Goal: Task Accomplishment & Management: Use online tool/utility

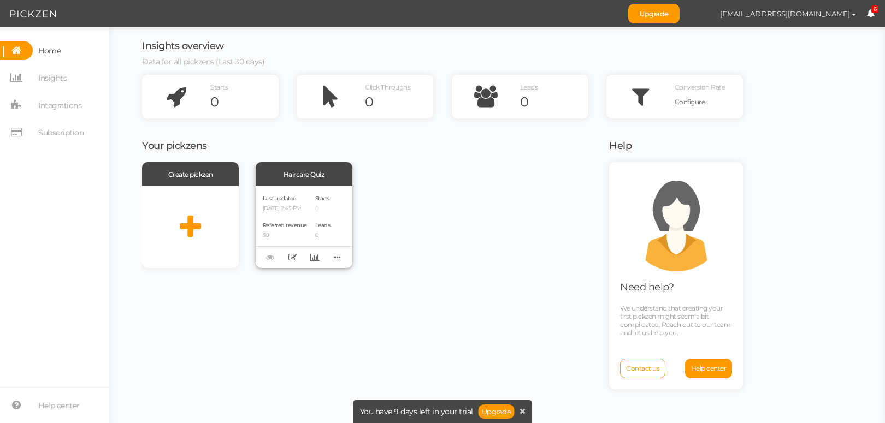
click at [325, 218] on div "Starts 0 Leads 0" at bounding box center [322, 227] width 15 height 68
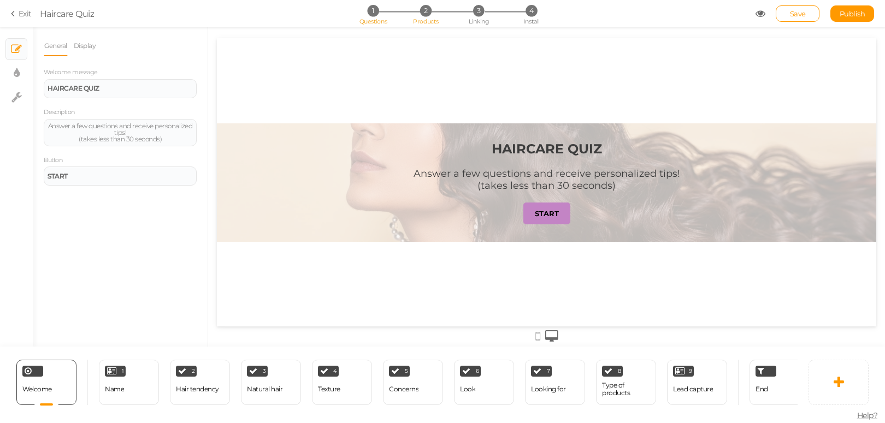
click at [429, 21] on span "Products" at bounding box center [426, 21] width 26 height 8
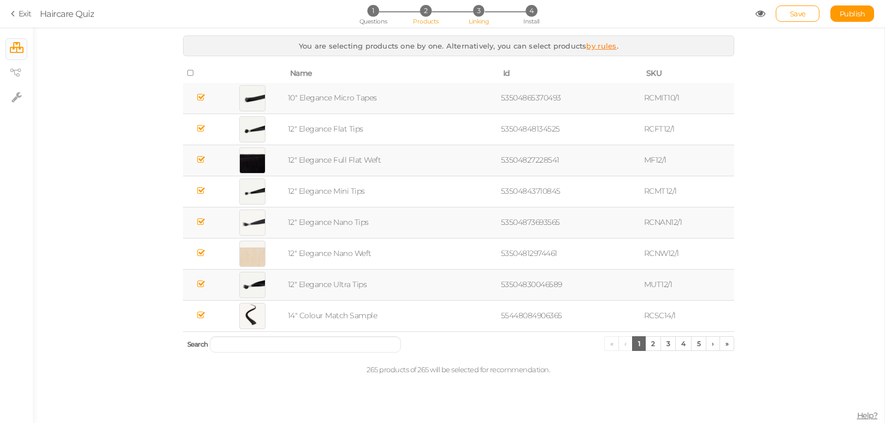
click at [481, 14] on span "3" at bounding box center [478, 10] width 11 height 11
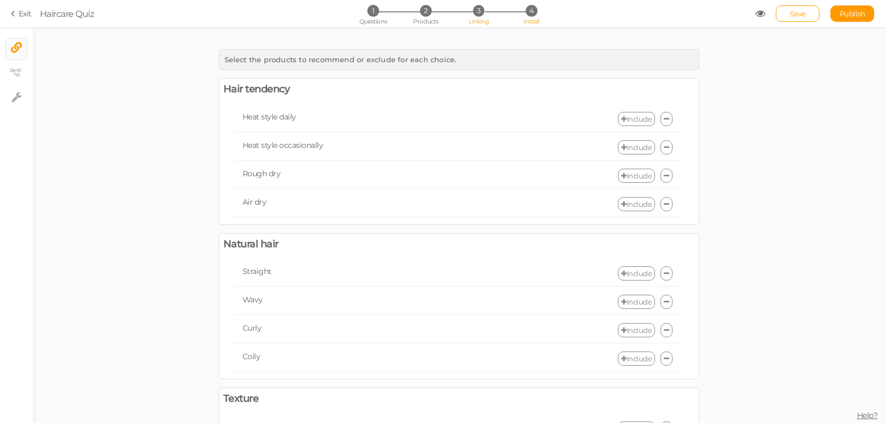
click at [527, 13] on span "4" at bounding box center [530, 10] width 11 height 11
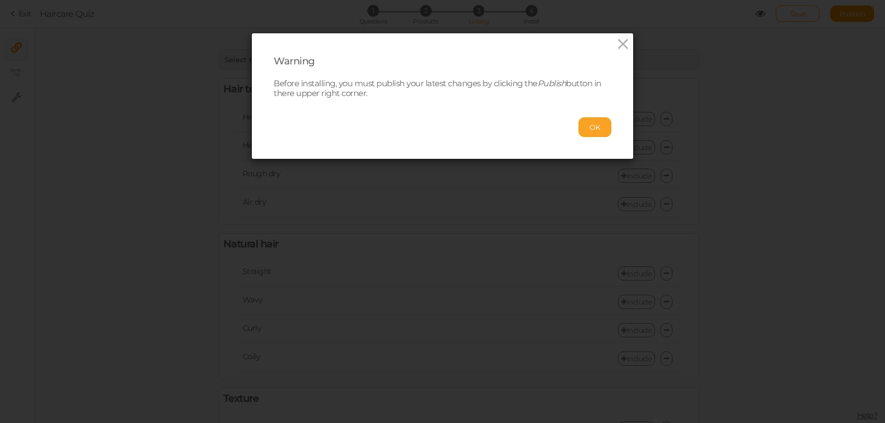
click at [587, 135] on button "OK" at bounding box center [594, 127] width 33 height 20
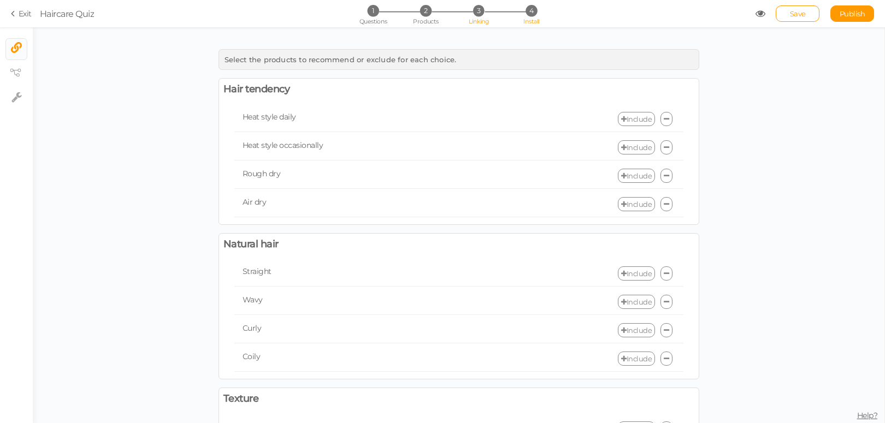
click at [529, 12] on span "4" at bounding box center [530, 10] width 11 height 11
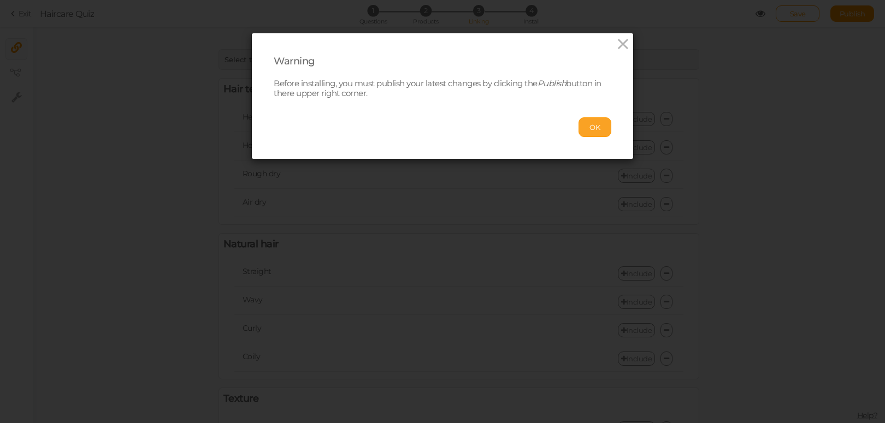
click at [601, 125] on button "OK" at bounding box center [594, 127] width 33 height 20
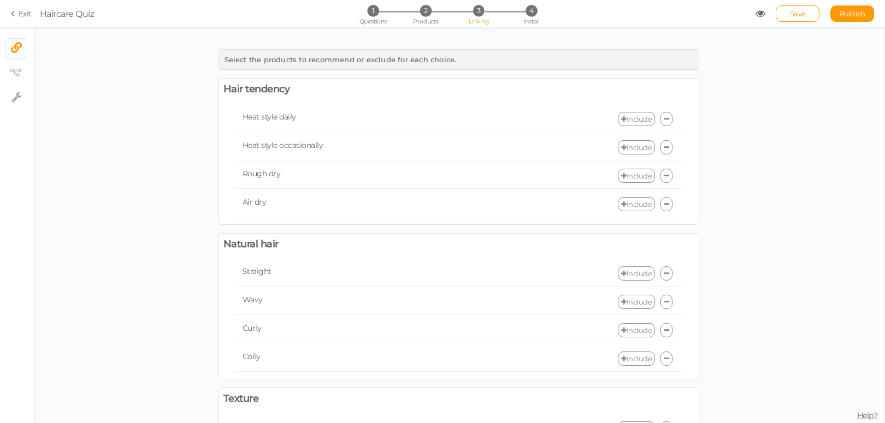
click at [22, 13] on link "Exit" at bounding box center [21, 13] width 21 height 11
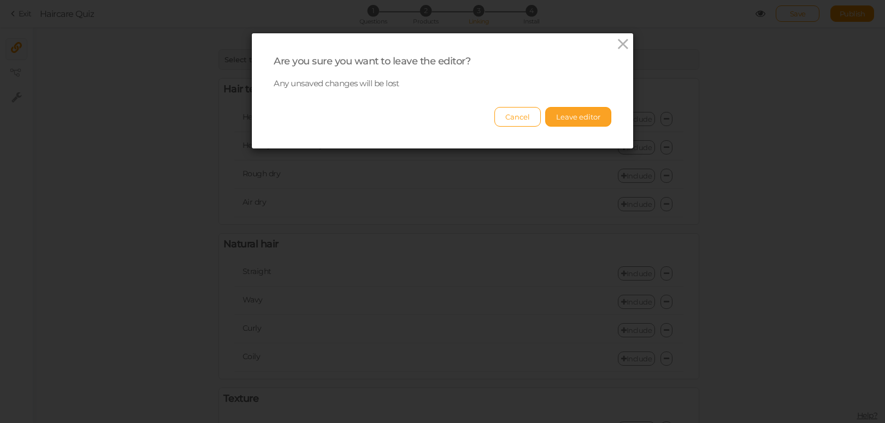
click at [570, 117] on button "Leave editor" at bounding box center [578, 117] width 66 height 20
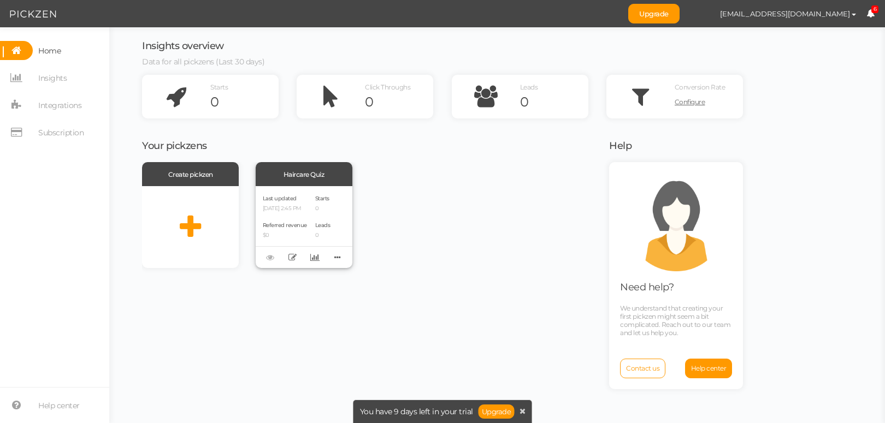
click at [315, 211] on div "Last updated [DATE] 2:45 PM Referred revenue $0 Starts 0 Leads 0" at bounding box center [304, 227] width 97 height 82
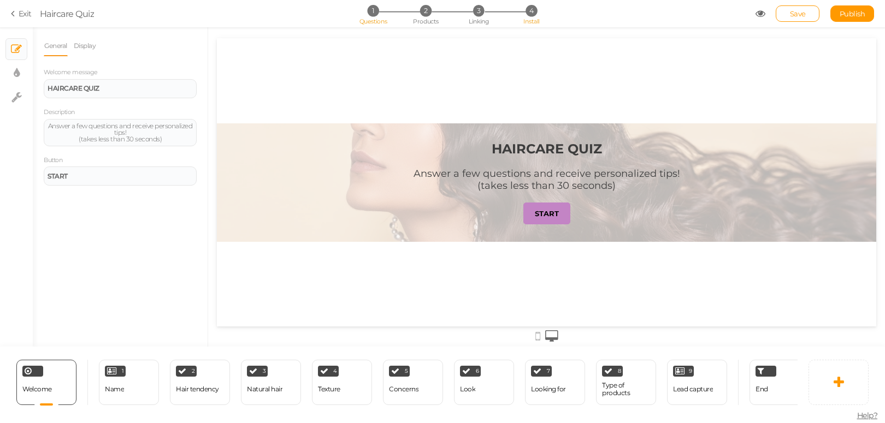
click at [544, 14] on li "4 Install" at bounding box center [531, 10] width 51 height 11
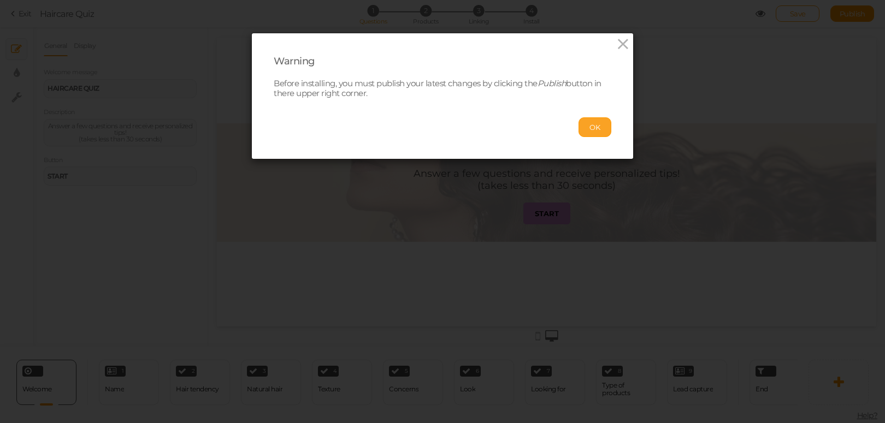
click at [584, 129] on button "OK" at bounding box center [594, 127] width 33 height 20
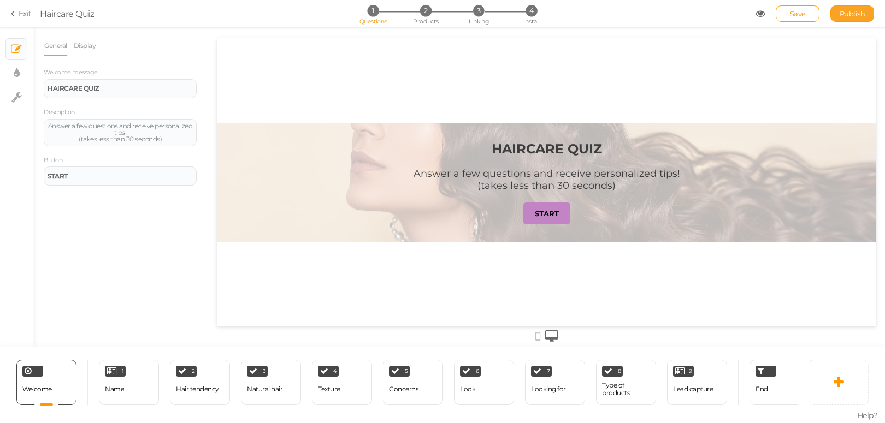
click at [843, 17] on span "Publish" at bounding box center [852, 13] width 26 height 9
click at [531, 18] on span "Install" at bounding box center [531, 21] width 16 height 8
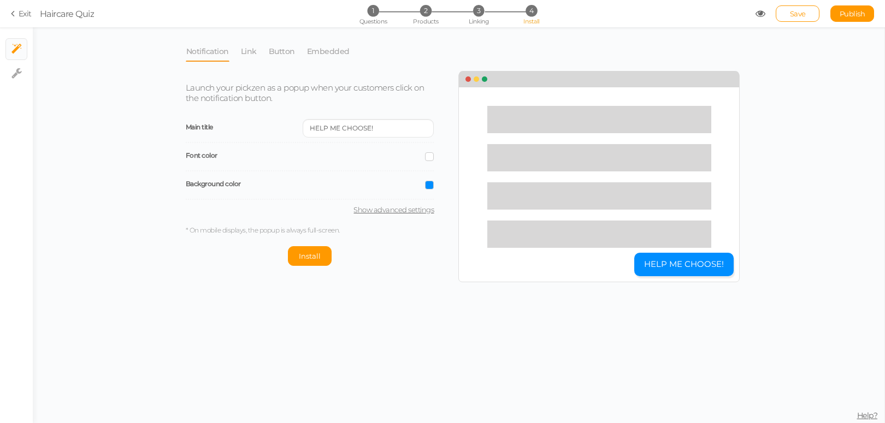
click at [395, 211] on link "Show advanced settings" at bounding box center [310, 209] width 248 height 9
select select "pct"
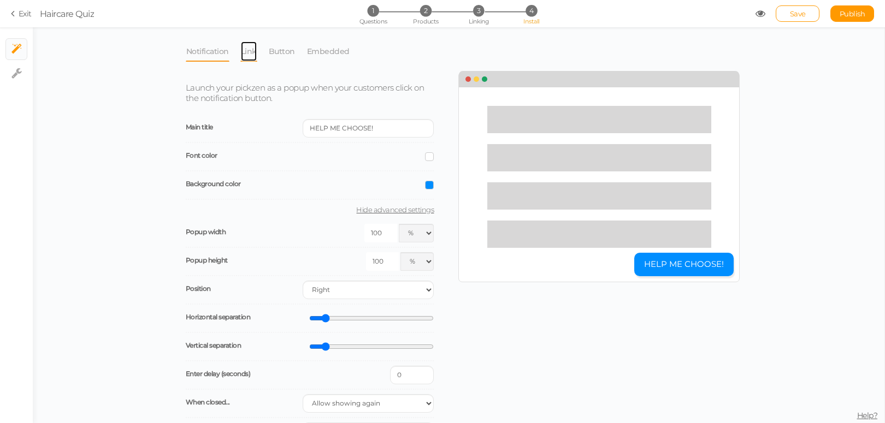
click at [250, 56] on link "Link" at bounding box center [248, 51] width 17 height 21
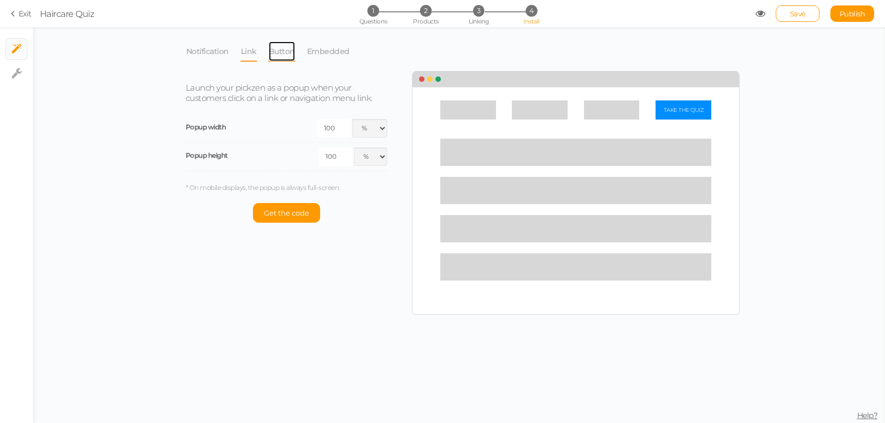
click at [274, 54] on link "Button" at bounding box center [281, 51] width 27 height 21
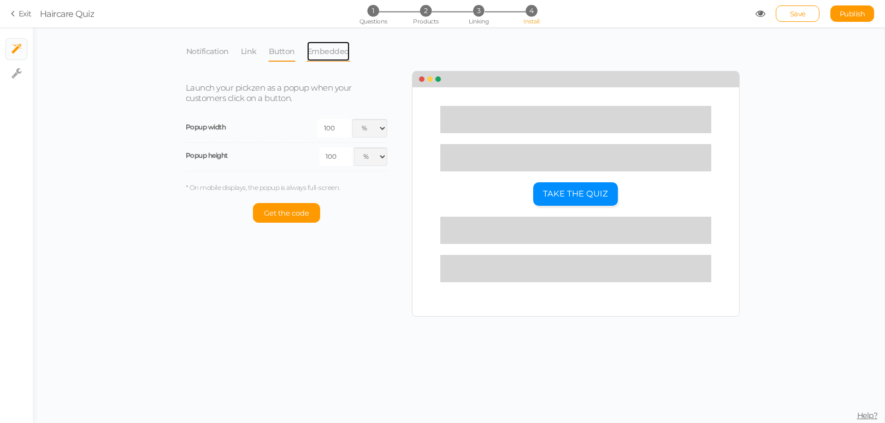
click at [317, 54] on link "Embedded" at bounding box center [328, 51] width 44 height 21
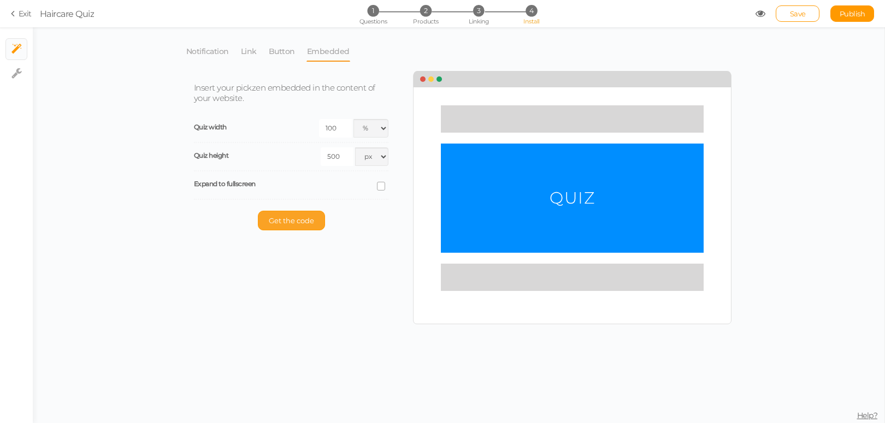
click at [289, 220] on span "Get the code" at bounding box center [291, 220] width 45 height 9
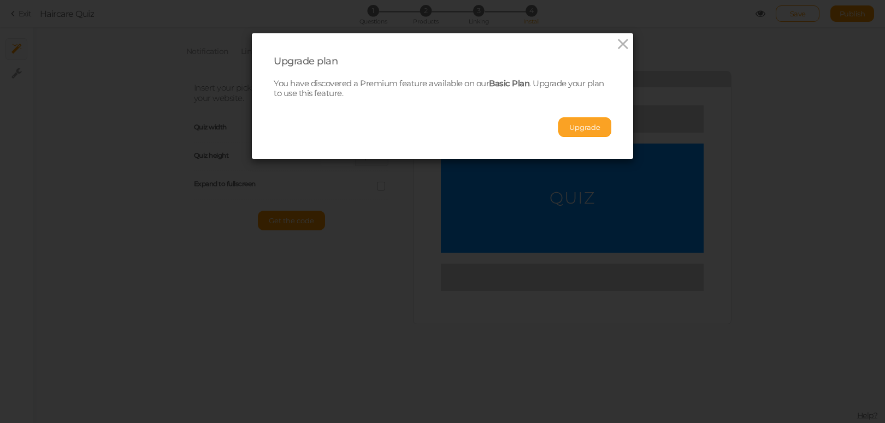
click at [566, 128] on button "Upgrade" at bounding box center [584, 127] width 53 height 20
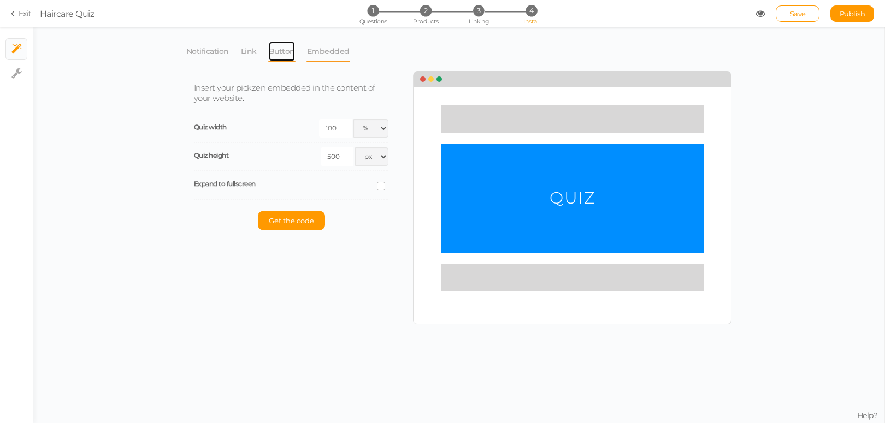
click at [270, 54] on link "Button" at bounding box center [281, 51] width 27 height 21
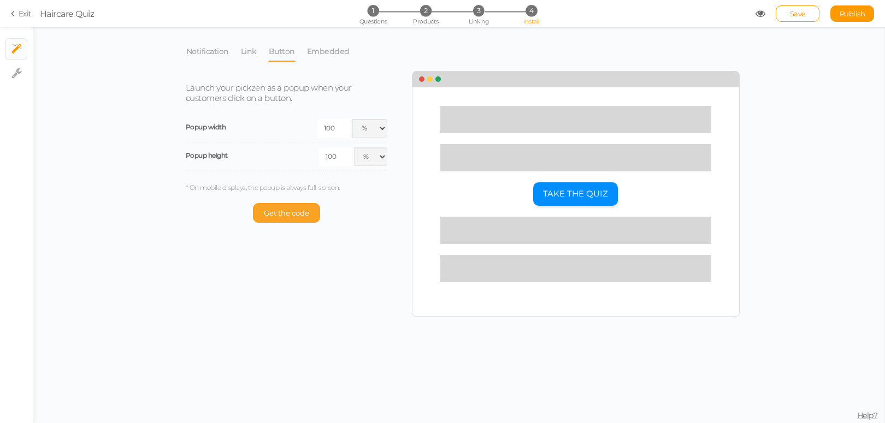
click at [288, 219] on button "Get the code" at bounding box center [286, 213] width 67 height 20
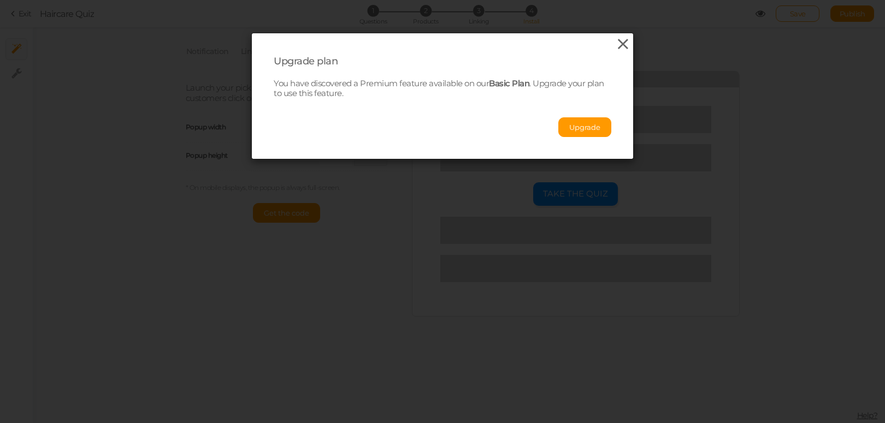
click at [617, 42] on icon at bounding box center [623, 44] width 16 height 16
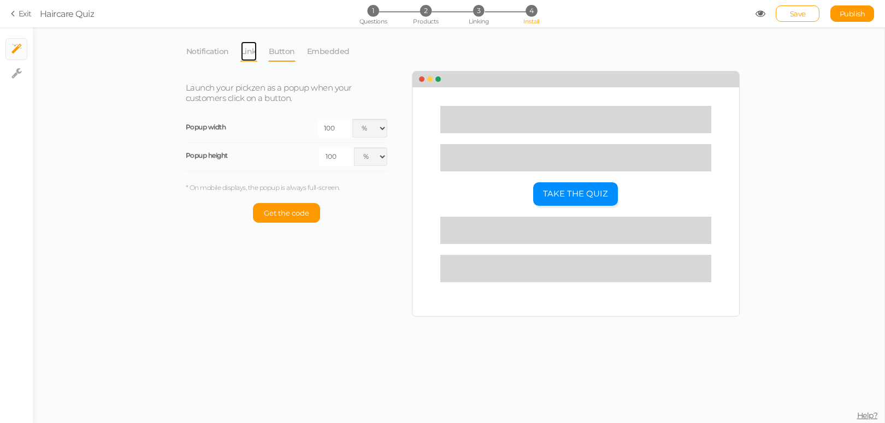
click at [246, 49] on link "Link" at bounding box center [248, 51] width 17 height 21
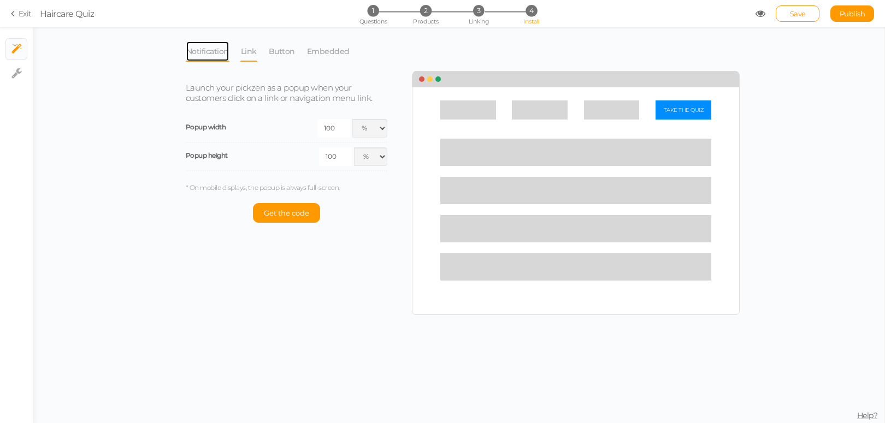
click at [212, 50] on link "Notification" at bounding box center [208, 51] width 44 height 21
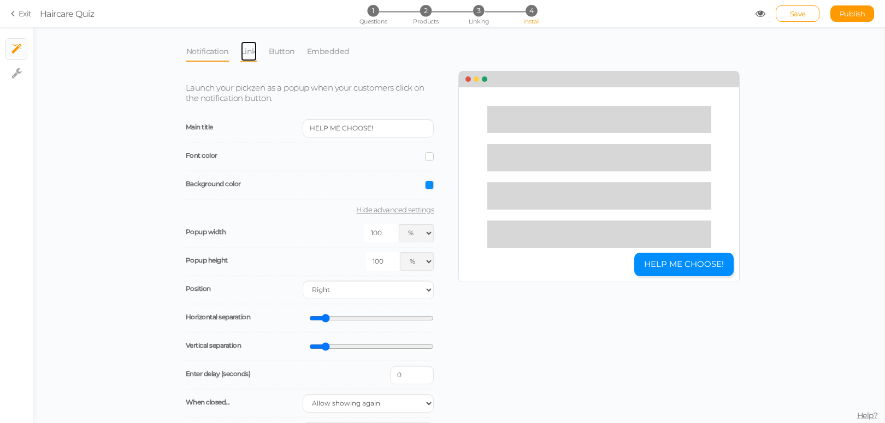
click at [241, 48] on link "Link" at bounding box center [248, 51] width 17 height 21
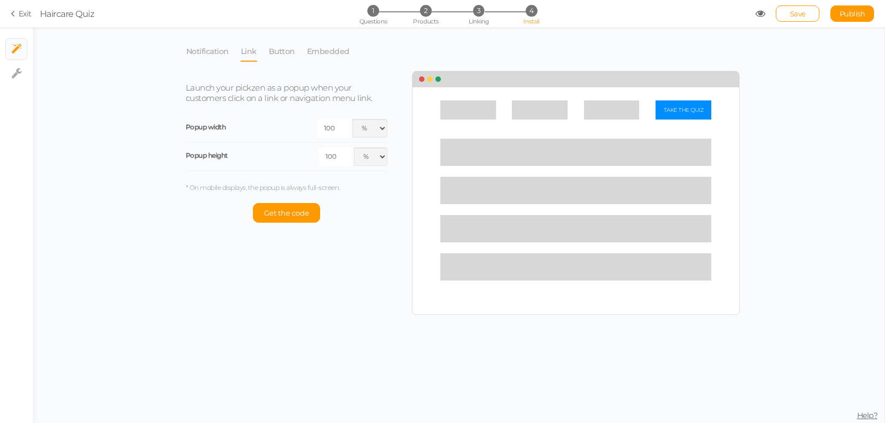
click at [2, 74] on ul "× Install × Settings" at bounding box center [16, 56] width 33 height 58
click at [23, 69] on link "× Settings" at bounding box center [16, 73] width 21 height 21
select select "en"
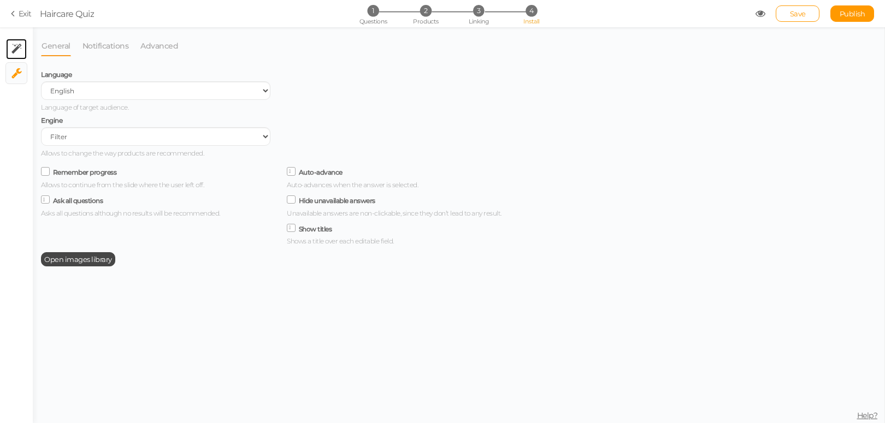
click at [24, 54] on link "× Install" at bounding box center [16, 49] width 21 height 21
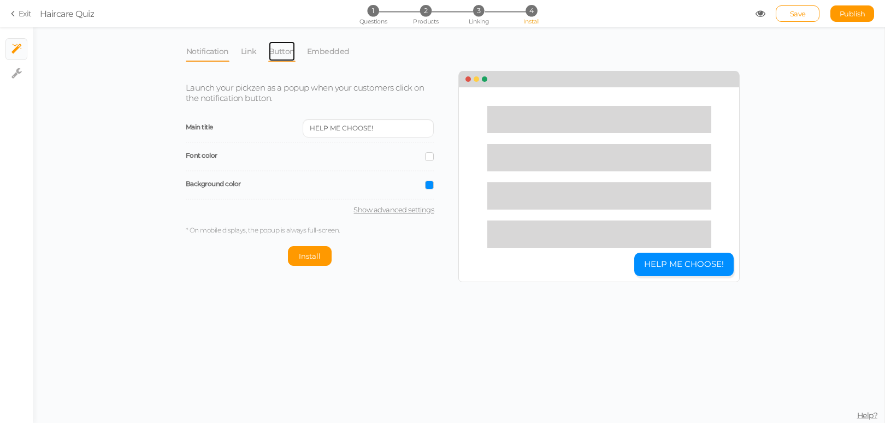
click at [286, 54] on link "Button" at bounding box center [281, 51] width 27 height 21
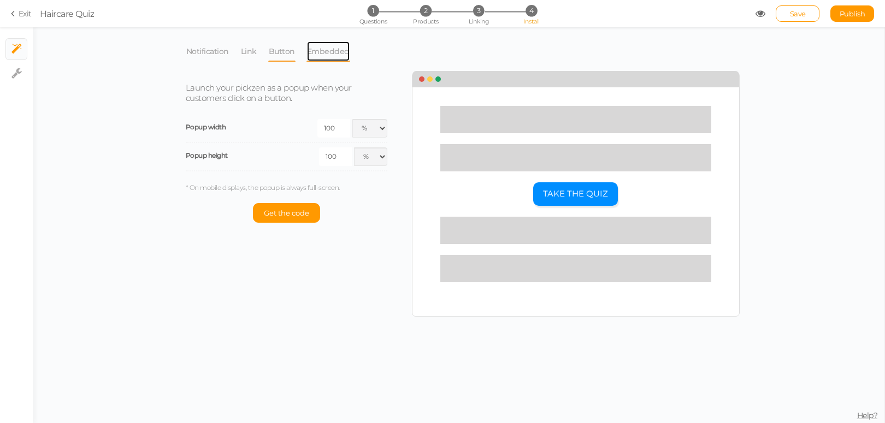
click at [346, 56] on link "Embedded" at bounding box center [328, 51] width 44 height 21
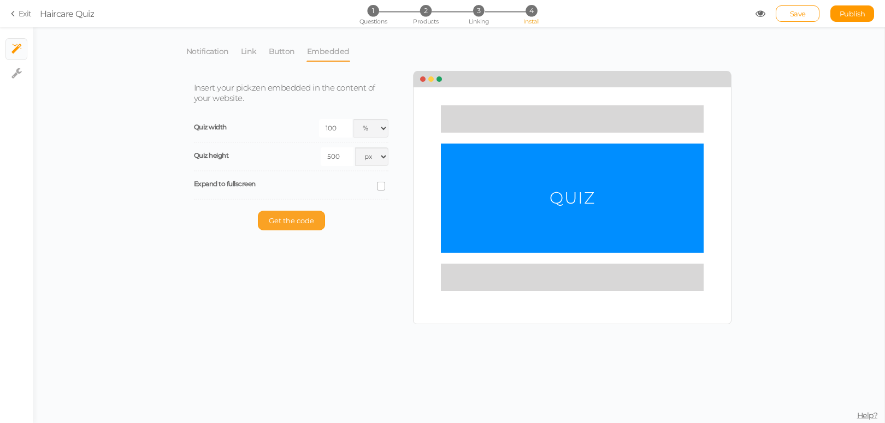
click at [298, 223] on span "Get the code" at bounding box center [291, 220] width 45 height 9
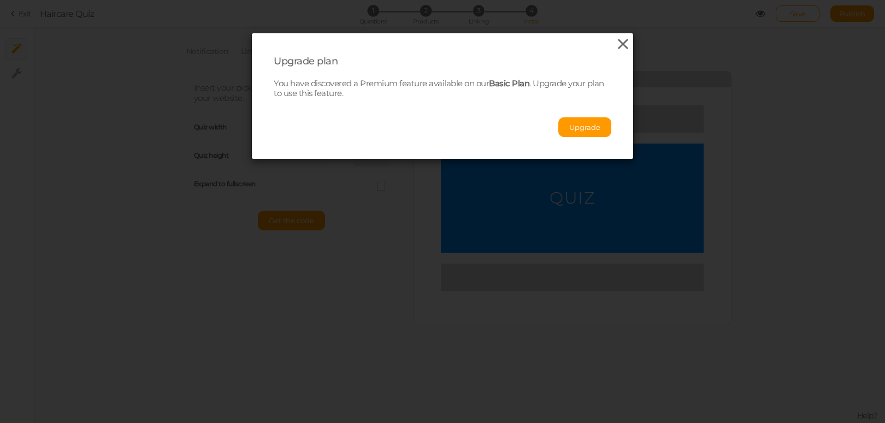
click at [616, 43] on icon at bounding box center [623, 44] width 16 height 16
